Goal: Task Accomplishment & Management: Manage account settings

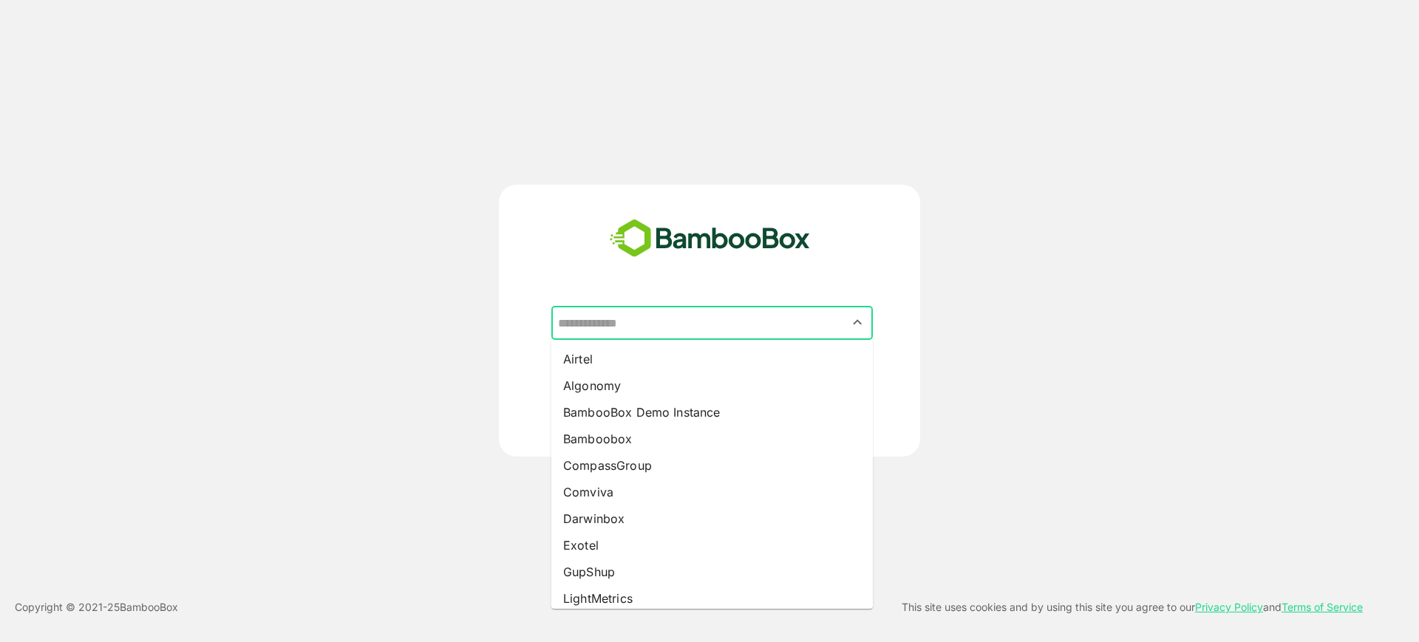
click at [675, 322] on input "text" at bounding box center [712, 323] width 316 height 28
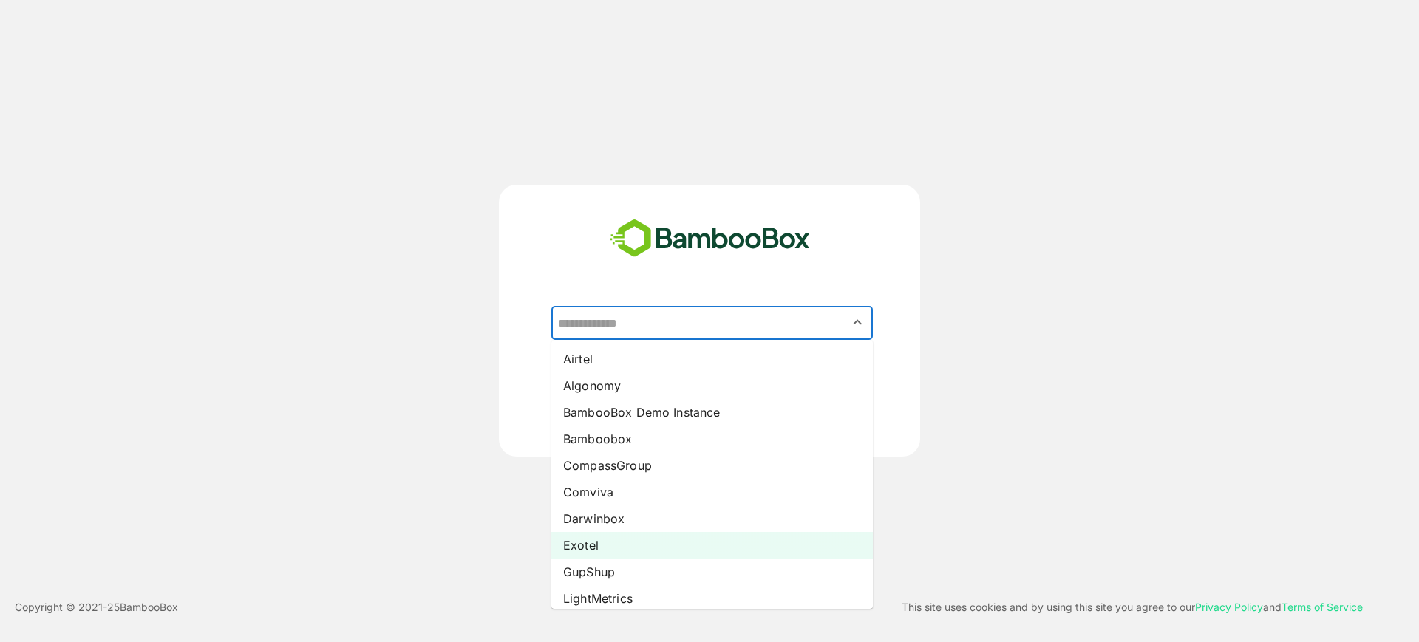
click at [628, 546] on li "Exotel" at bounding box center [711, 545] width 321 height 27
type input "******"
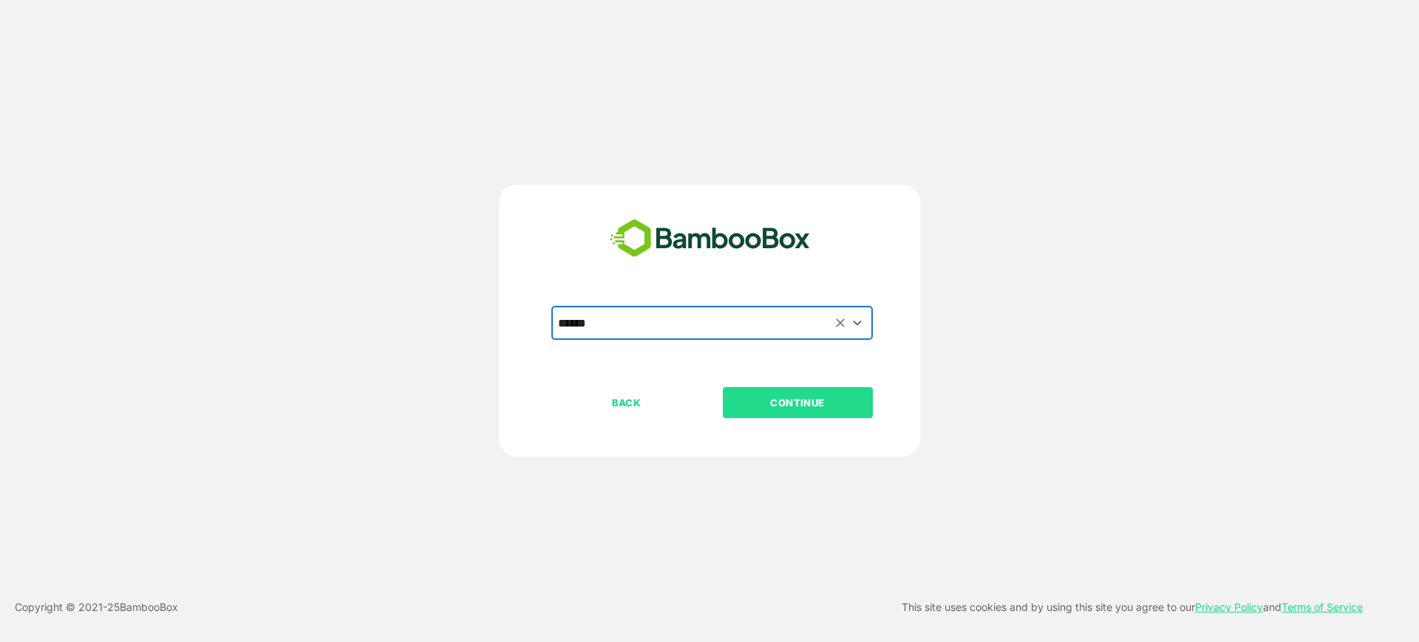
click at [760, 400] on p "CONTINUE" at bounding box center [798, 403] width 148 height 16
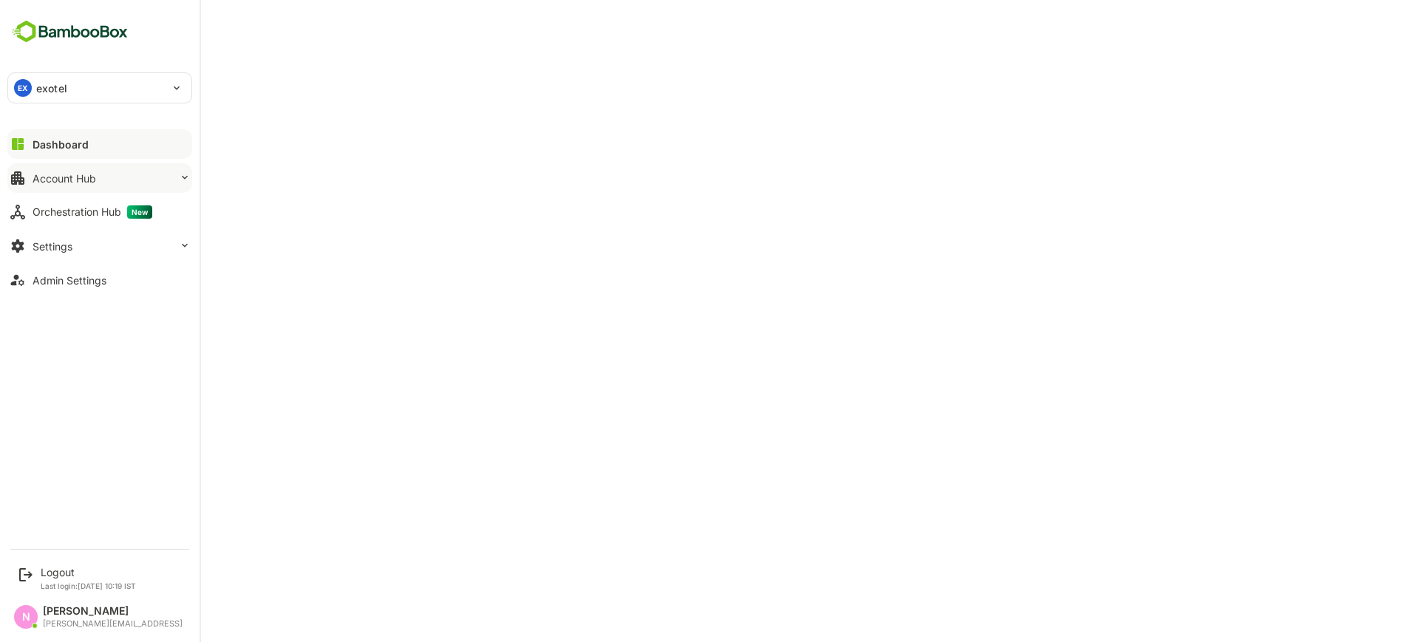
click at [42, 176] on div "Account Hub" at bounding box center [65, 178] width 64 height 13
click at [65, 166] on button "Account Hub" at bounding box center [99, 178] width 185 height 30
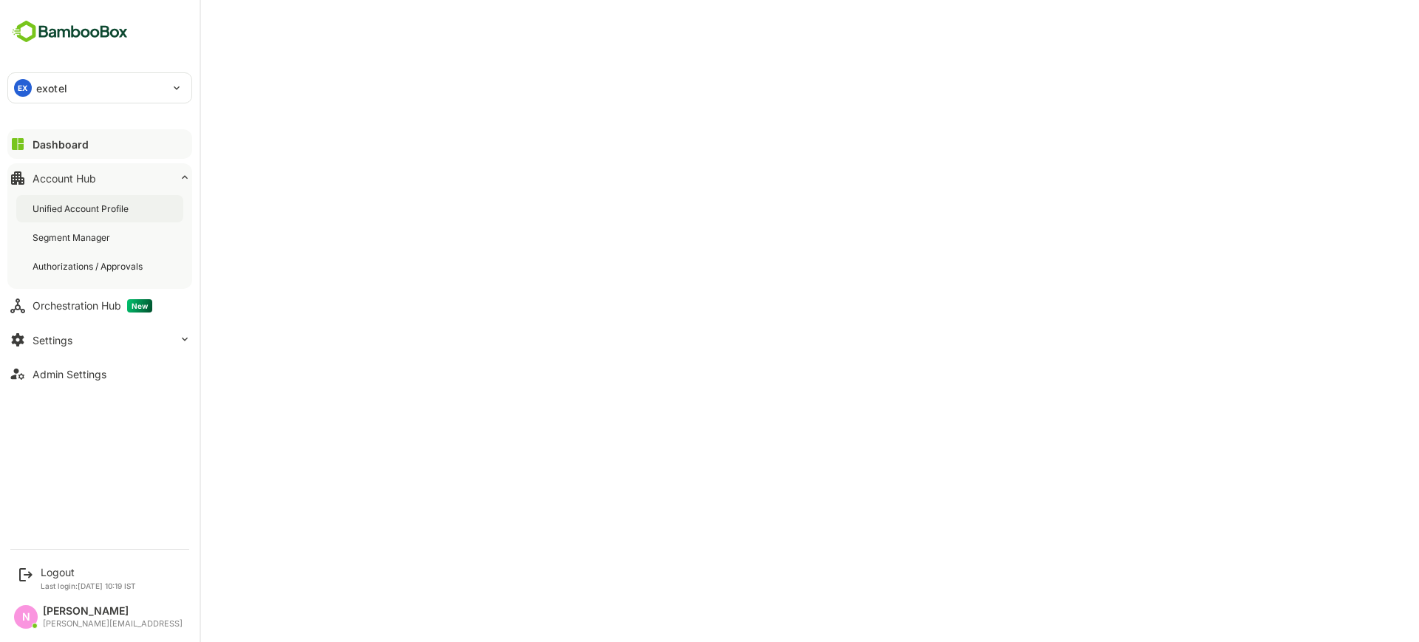
click at [69, 215] on div "Unified Account Profile" at bounding box center [99, 208] width 167 height 27
click at [69, 582] on p "Last login: [DATE] 10:19 IST" at bounding box center [88, 586] width 95 height 9
click at [67, 576] on div "Logout" at bounding box center [88, 572] width 95 height 13
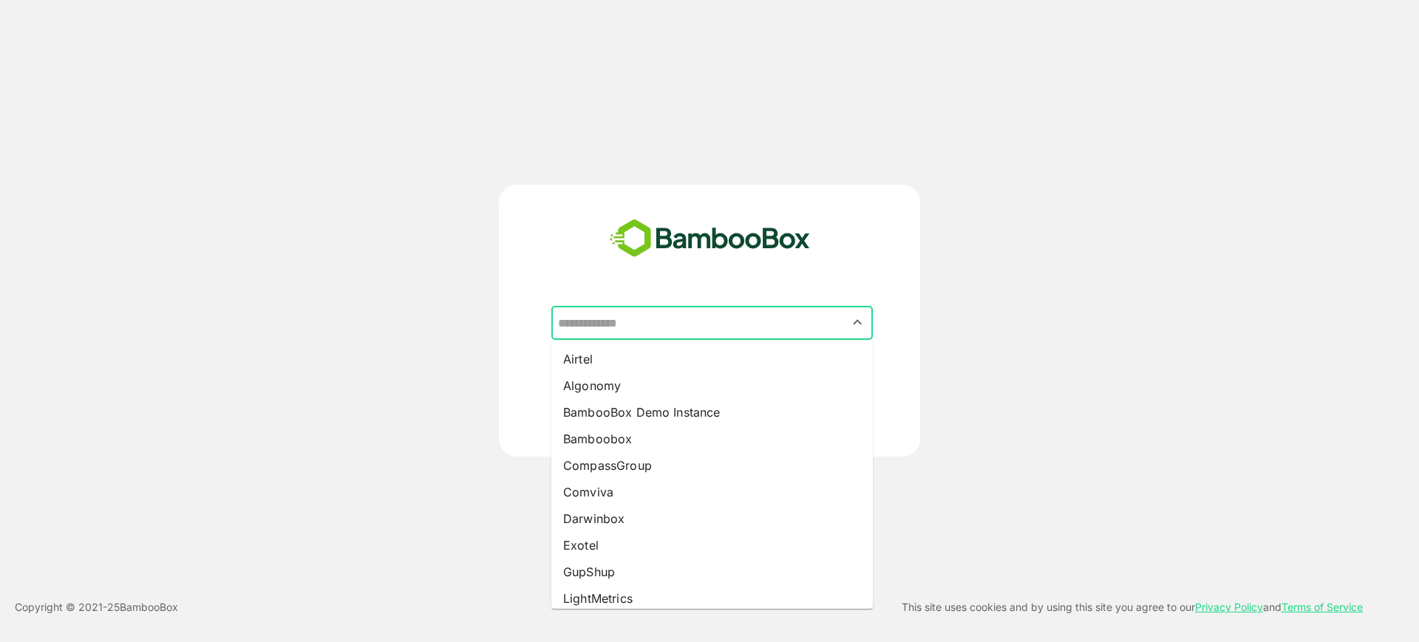
click at [614, 323] on input "text" at bounding box center [712, 323] width 316 height 28
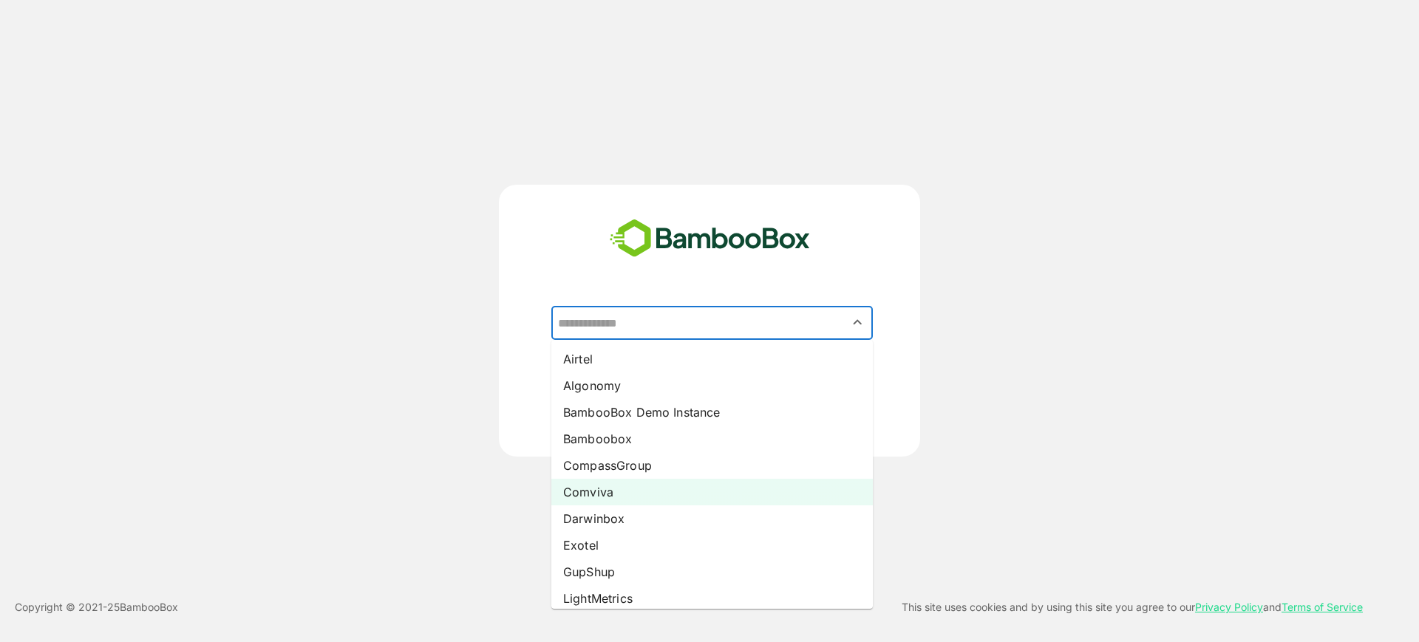
click at [613, 492] on li "Comviva" at bounding box center [711, 492] width 321 height 27
type input "*******"
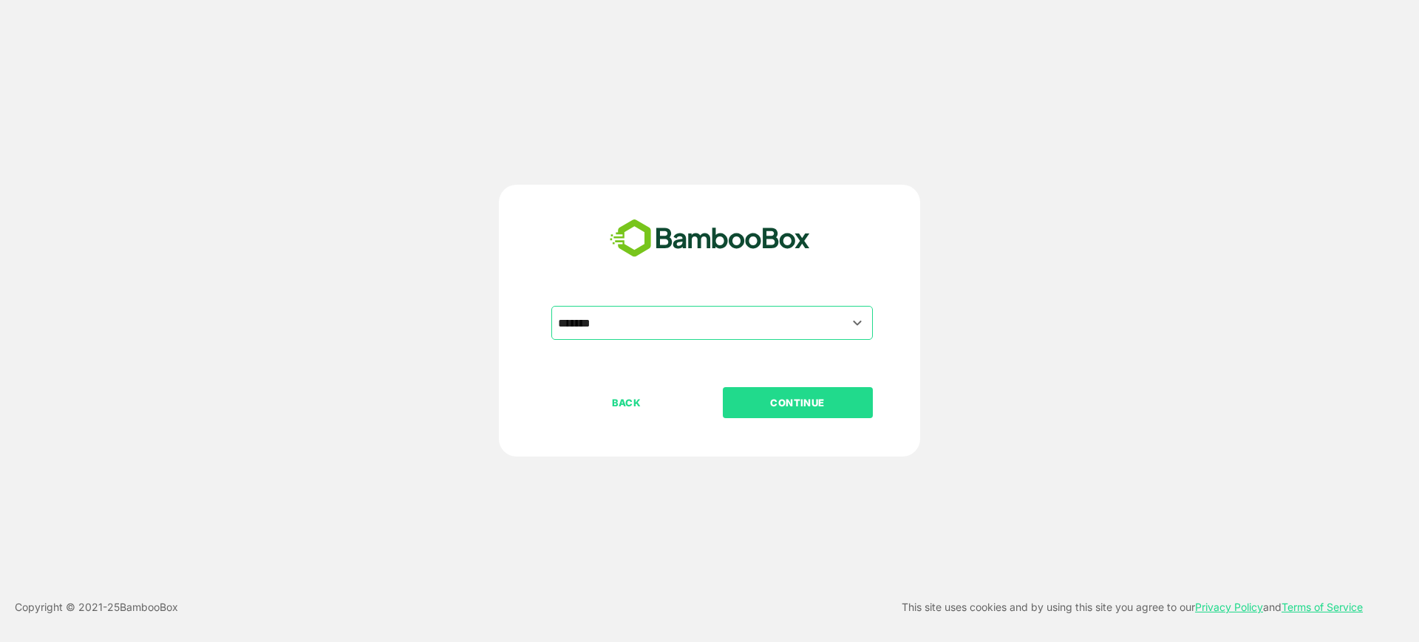
click at [768, 414] on button "CONTINUE" at bounding box center [798, 402] width 150 height 31
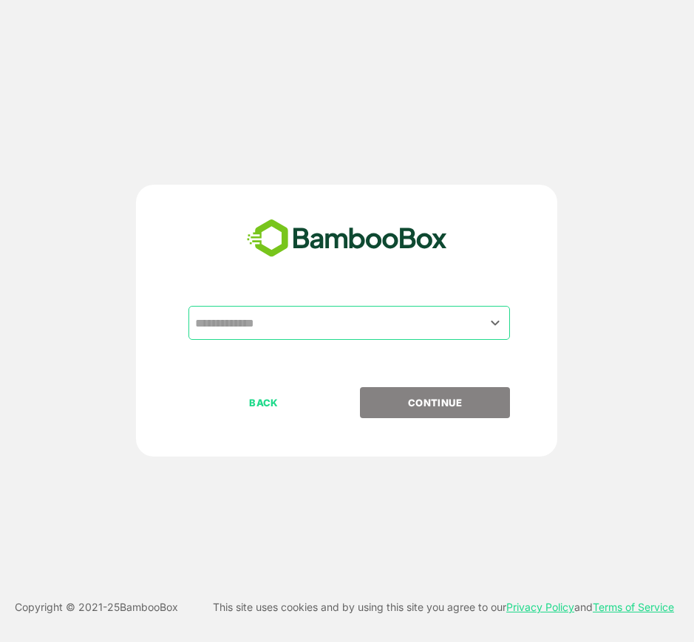
click at [428, 298] on div "​ BACK CONTINUE" at bounding box center [346, 321] width 421 height 272
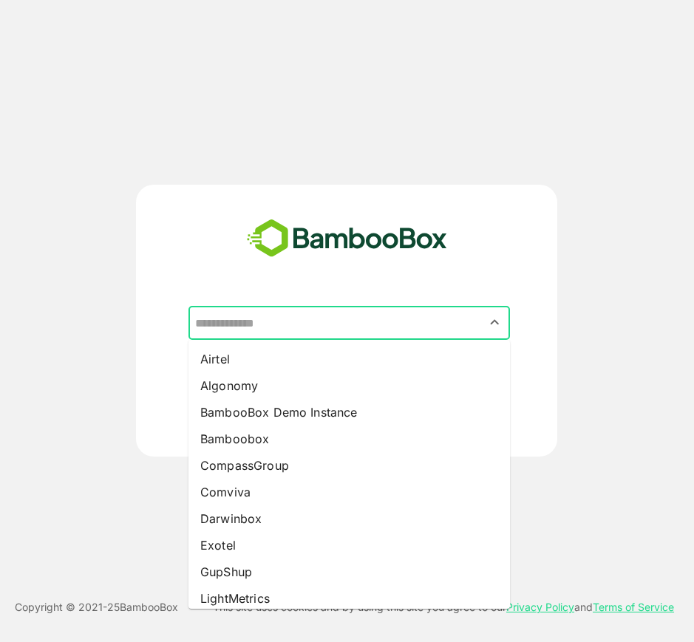
click at [412, 310] on input "text" at bounding box center [349, 323] width 316 height 28
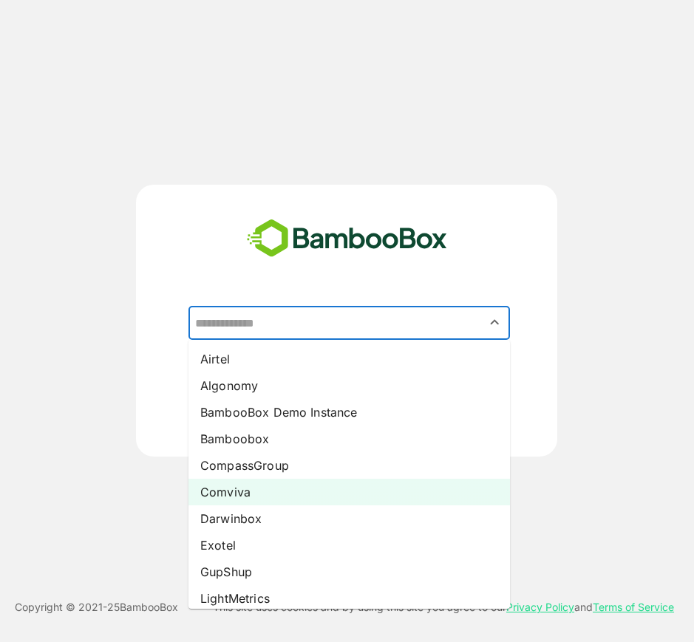
click at [314, 489] on li "Comviva" at bounding box center [348, 492] width 321 height 27
type input "*******"
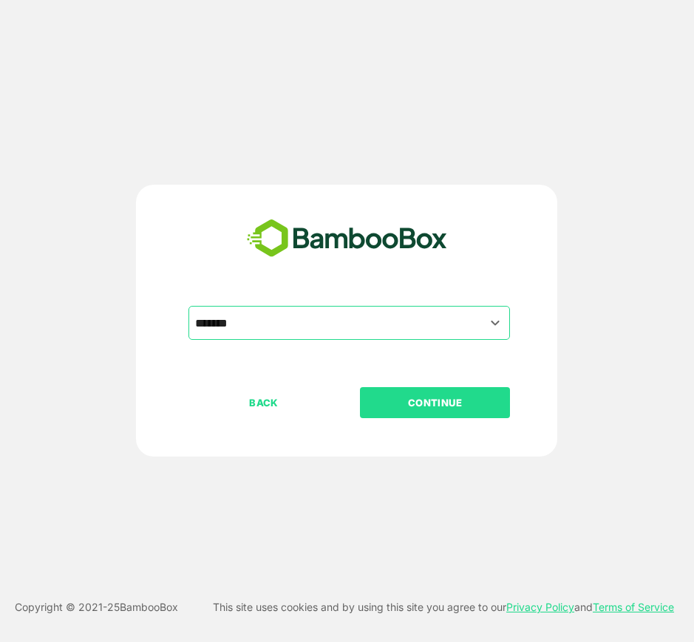
click at [438, 404] on p "CONTINUE" at bounding box center [435, 403] width 148 height 16
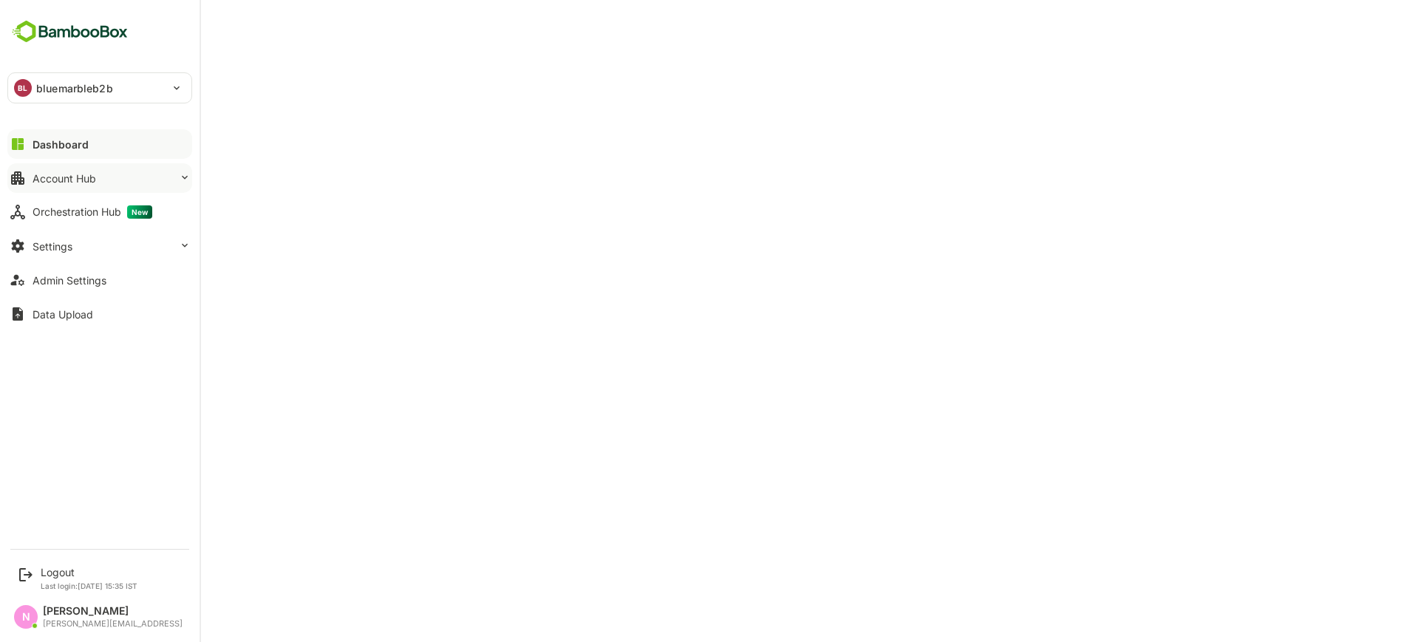
click at [101, 178] on button "Account Hub" at bounding box center [99, 178] width 185 height 30
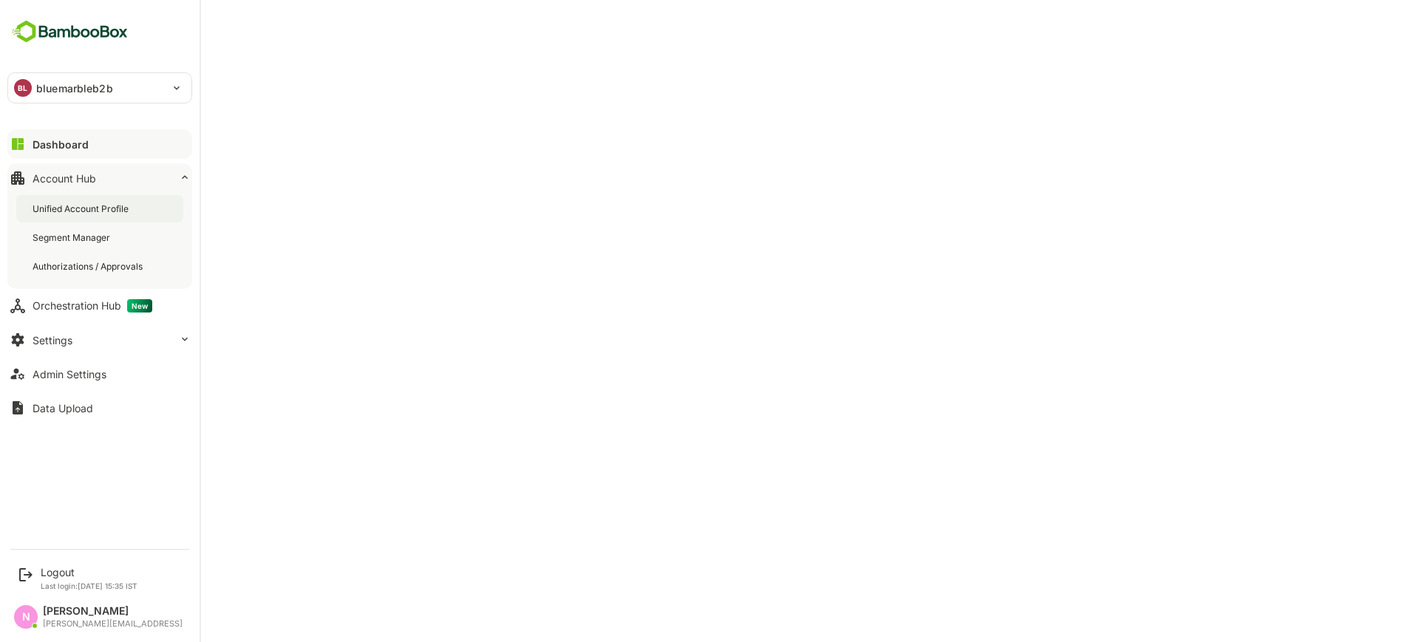
click at [98, 202] on div "Unified Account Profile" at bounding box center [82, 208] width 99 height 13
click at [78, 341] on button "Settings" at bounding box center [99, 340] width 185 height 30
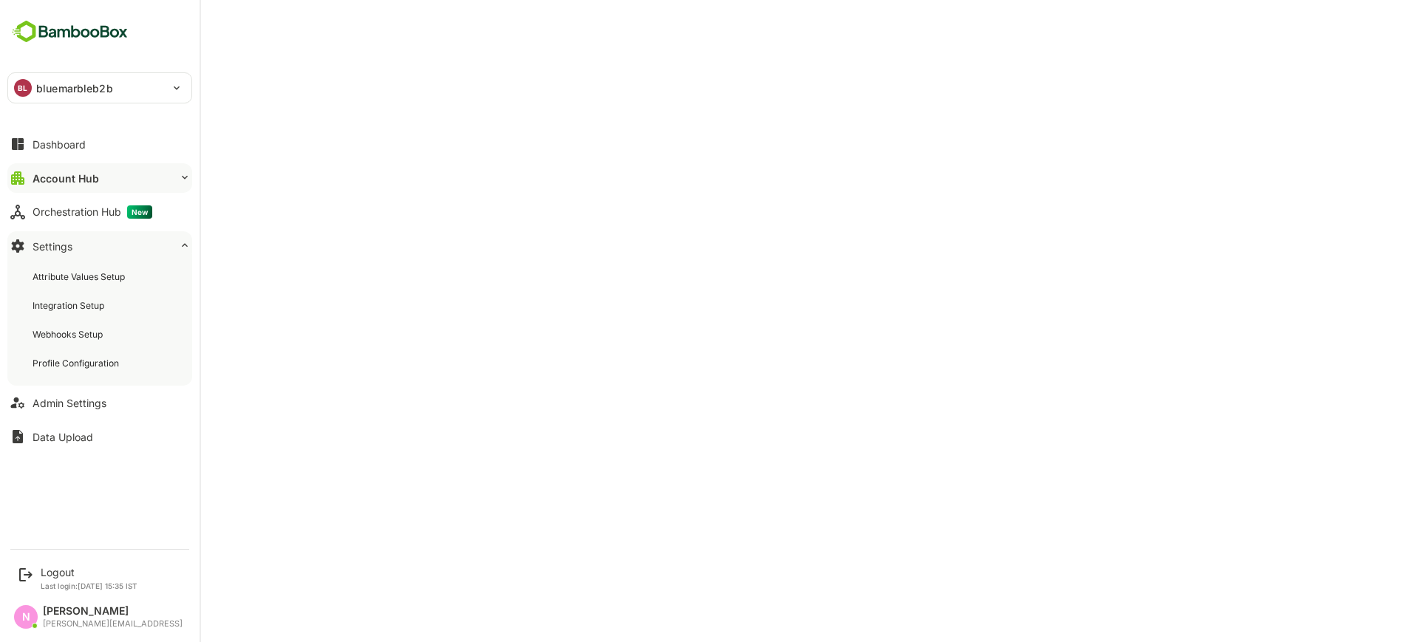
click at [104, 169] on button "Account Hub" at bounding box center [99, 178] width 185 height 30
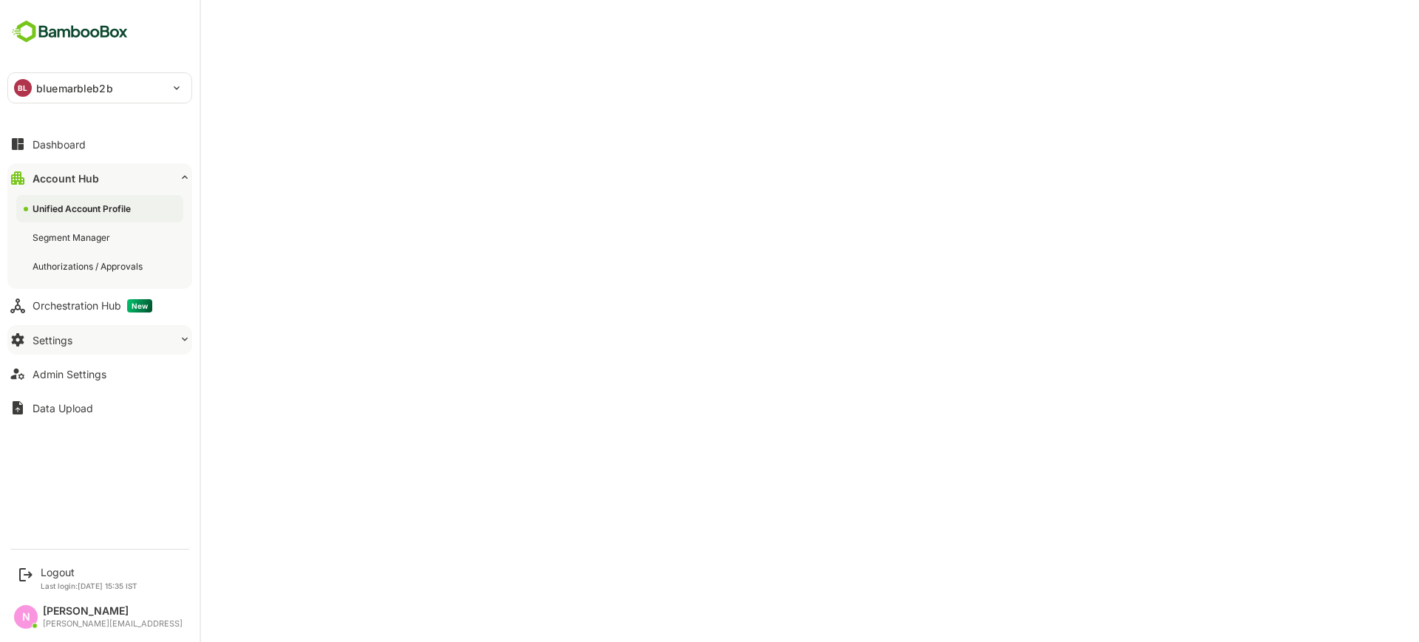
click at [68, 341] on div "Settings" at bounding box center [53, 340] width 40 height 13
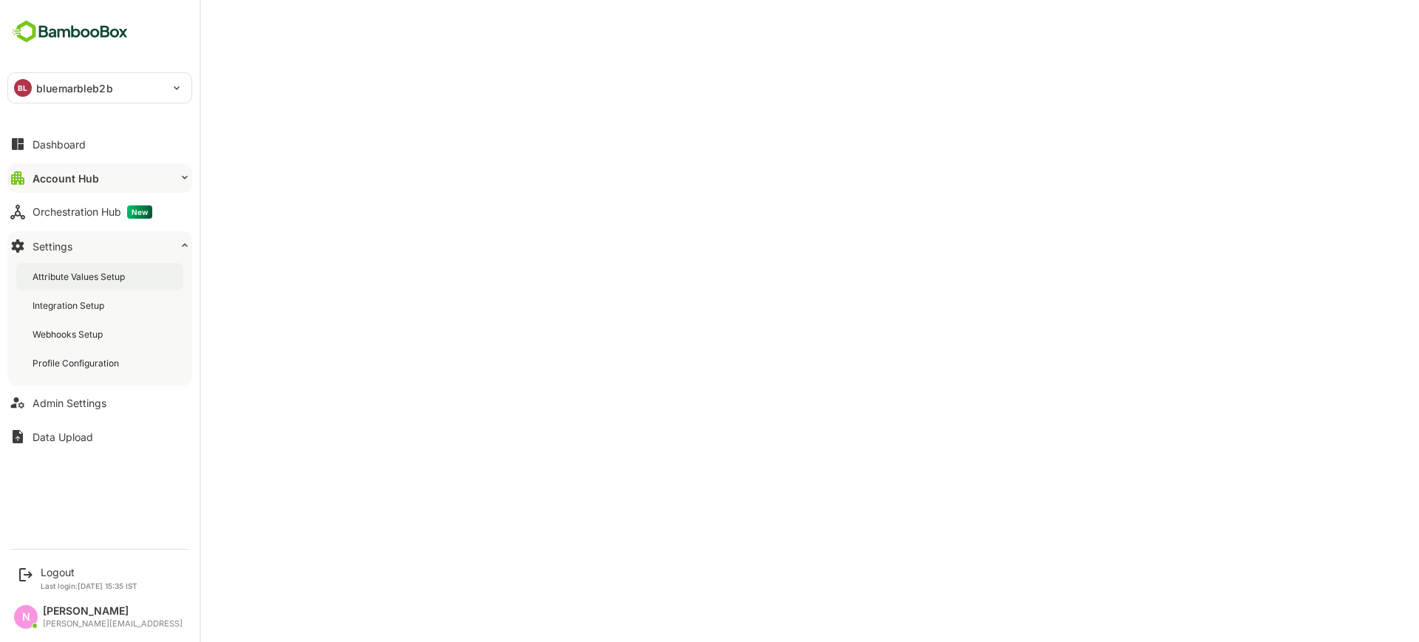
click at [103, 268] on div "Attribute Values Setup" at bounding box center [99, 276] width 167 height 27
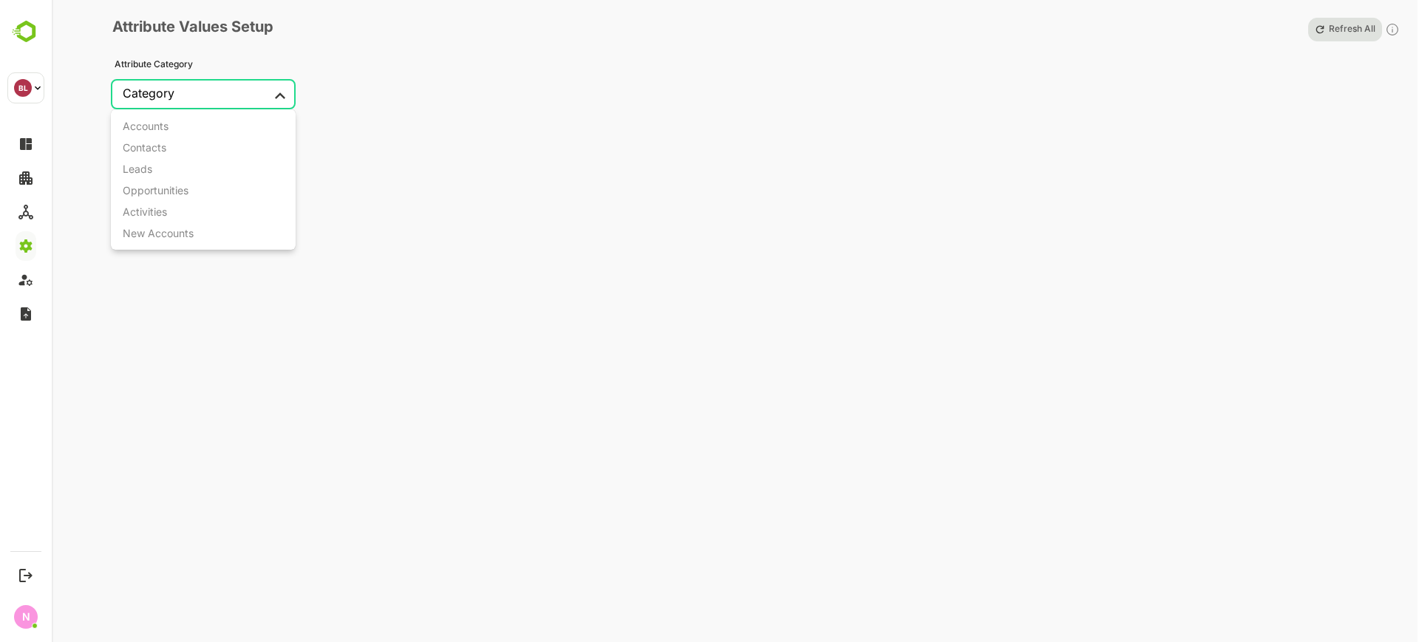
click at [268, 89] on body "**********" at bounding box center [709, 321] width 1419 height 642
click at [244, 118] on li "Accounts" at bounding box center [203, 125] width 185 height 21
type input "********"
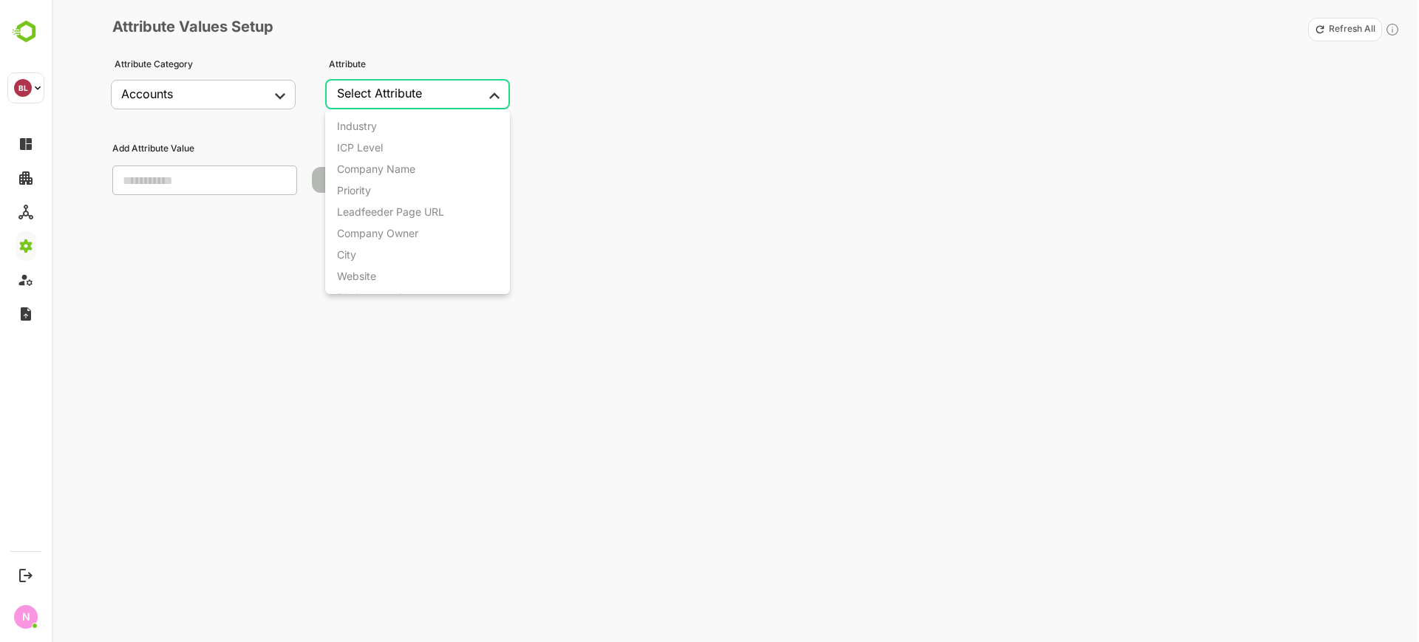
click at [360, 101] on body "**********" at bounding box center [709, 321] width 1419 height 642
click at [363, 207] on div "Product Name" at bounding box center [372, 213] width 70 height 13
type input "**********"
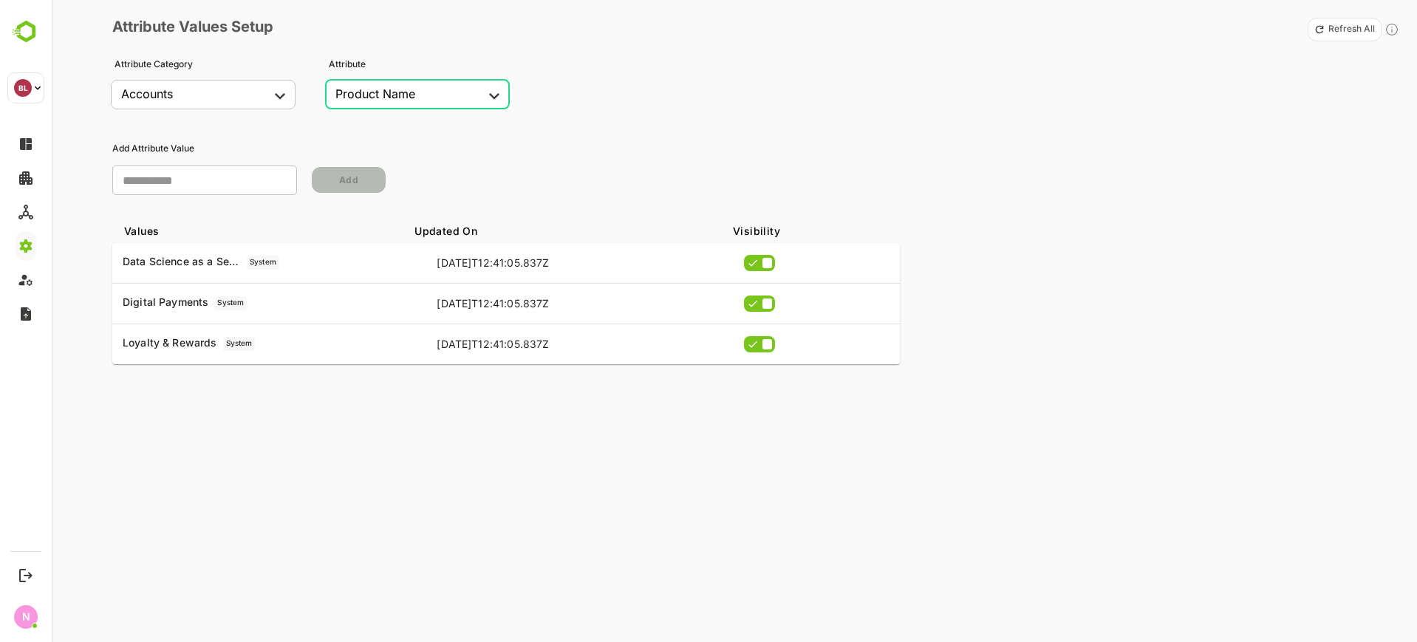
click at [693, 34] on p "Refresh All" at bounding box center [1352, 30] width 47 height 12
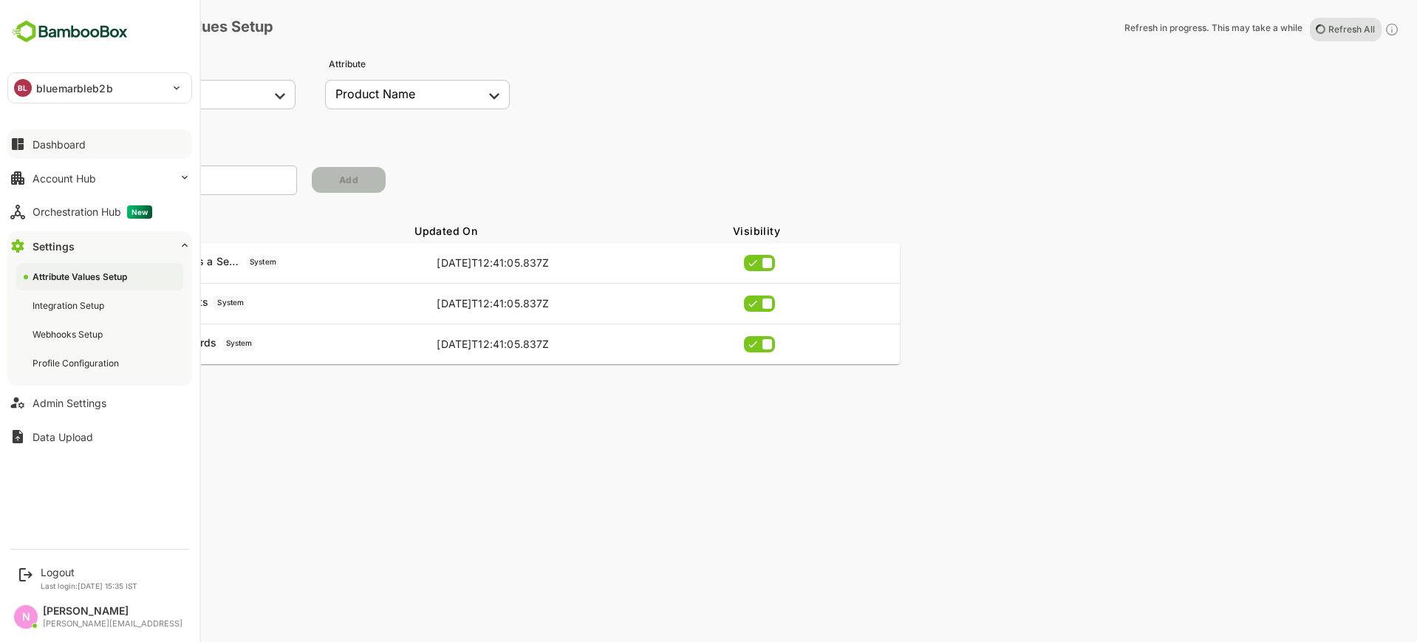
click at [43, 146] on div "Dashboard" at bounding box center [59, 144] width 53 height 13
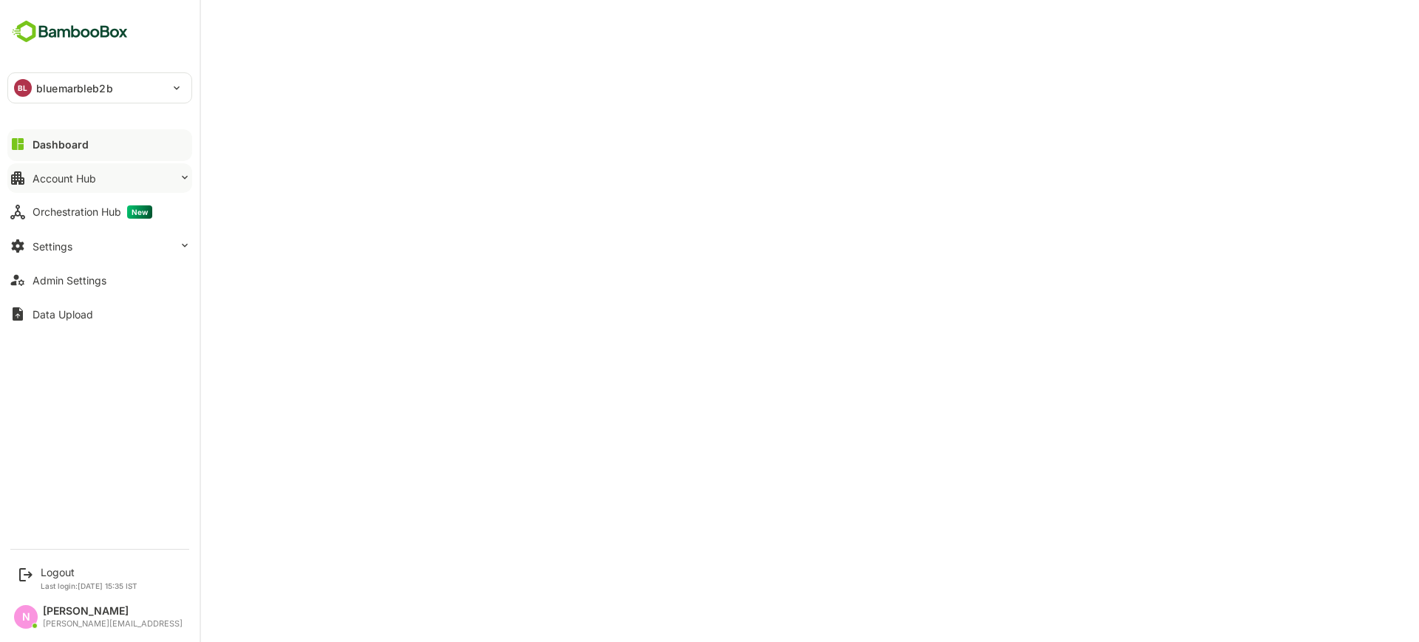
click at [61, 180] on div "Account Hub" at bounding box center [65, 178] width 64 height 13
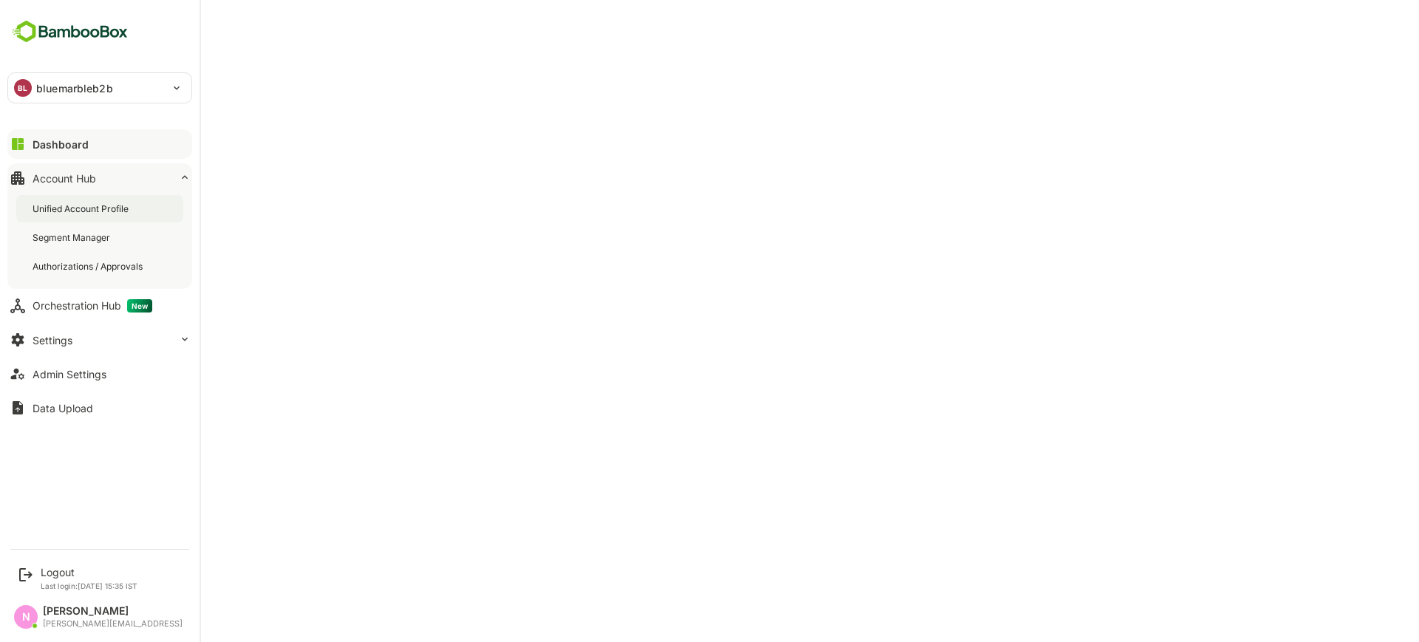
click at [65, 202] on div "Unified Account Profile" at bounding box center [82, 208] width 99 height 13
click at [69, 375] on div "Admin Settings" at bounding box center [70, 374] width 74 height 13
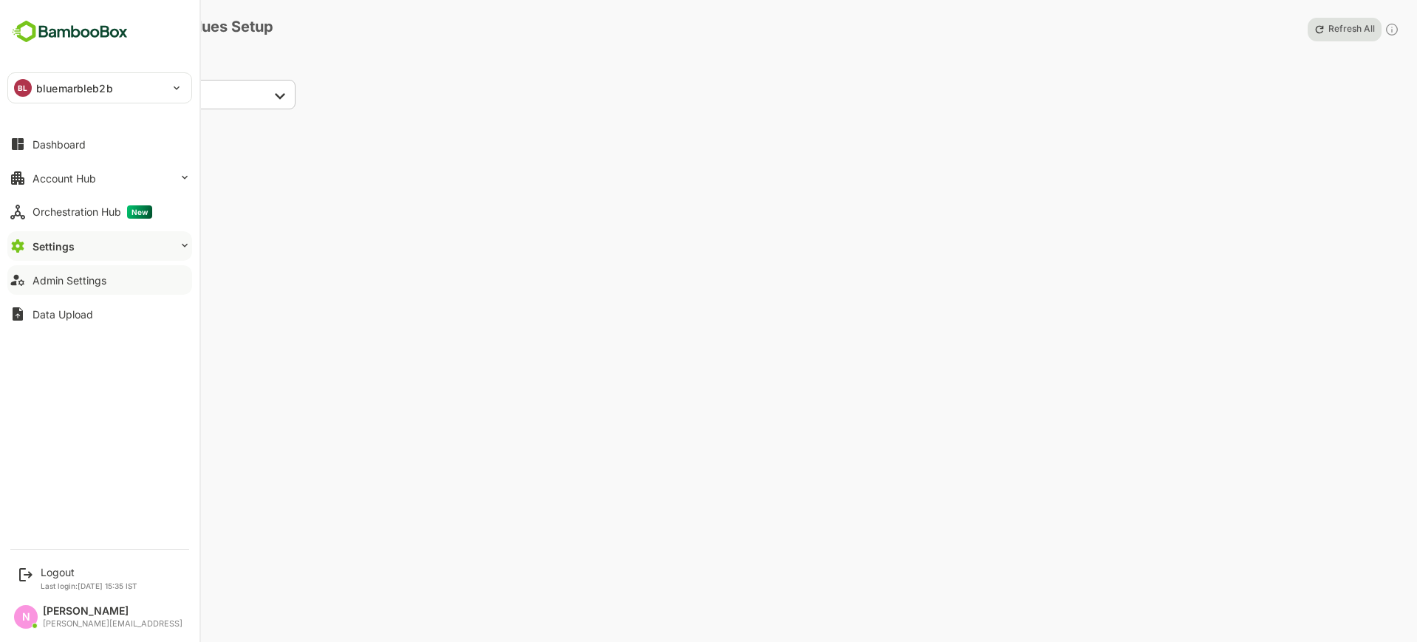
click at [61, 274] on div "Admin Settings" at bounding box center [70, 280] width 74 height 13
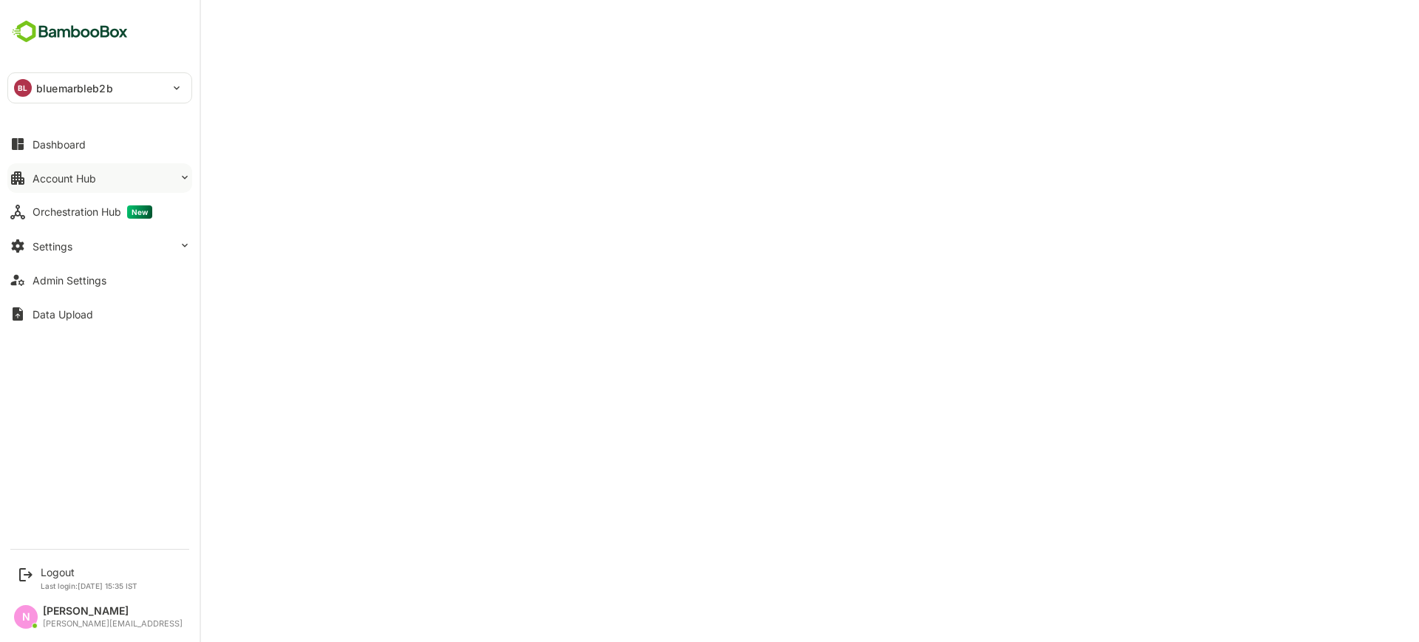
click at [73, 180] on div "Account Hub" at bounding box center [65, 178] width 64 height 13
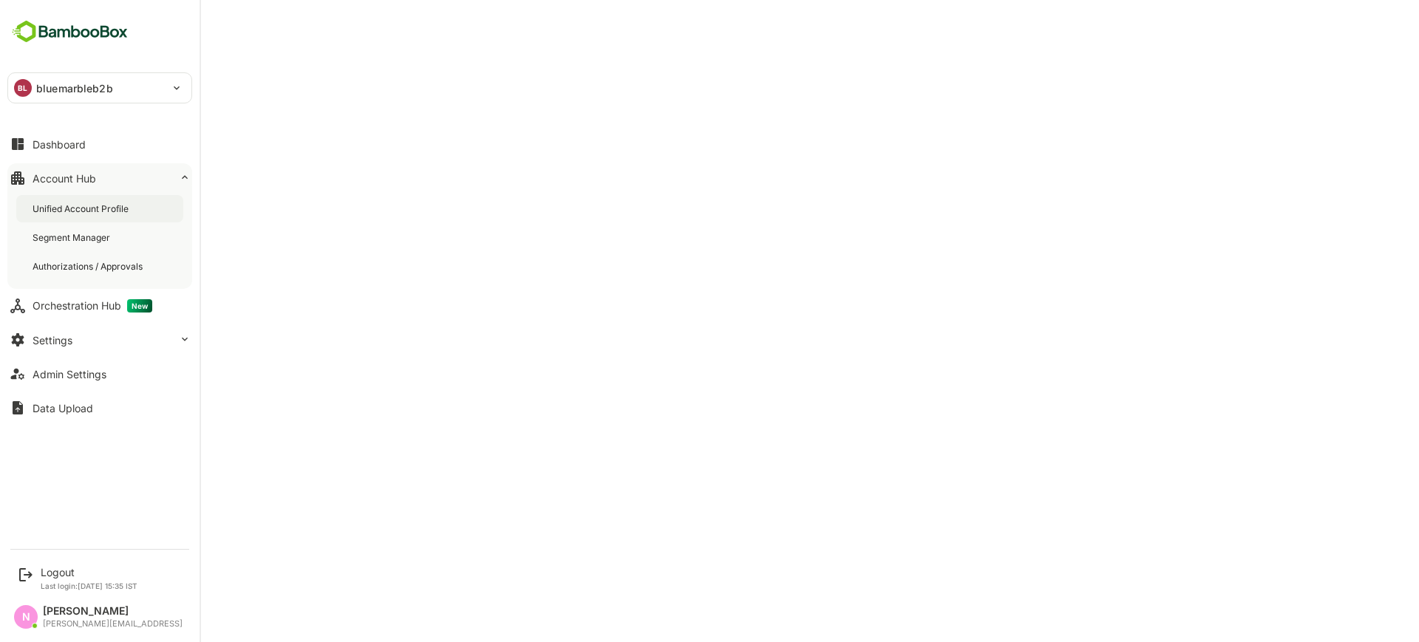
click at [83, 209] on div "Unified Account Profile" at bounding box center [82, 208] width 99 height 13
click at [92, 361] on button "Admin Settings" at bounding box center [99, 374] width 185 height 30
